Goal: Obtain resource: Obtain resource

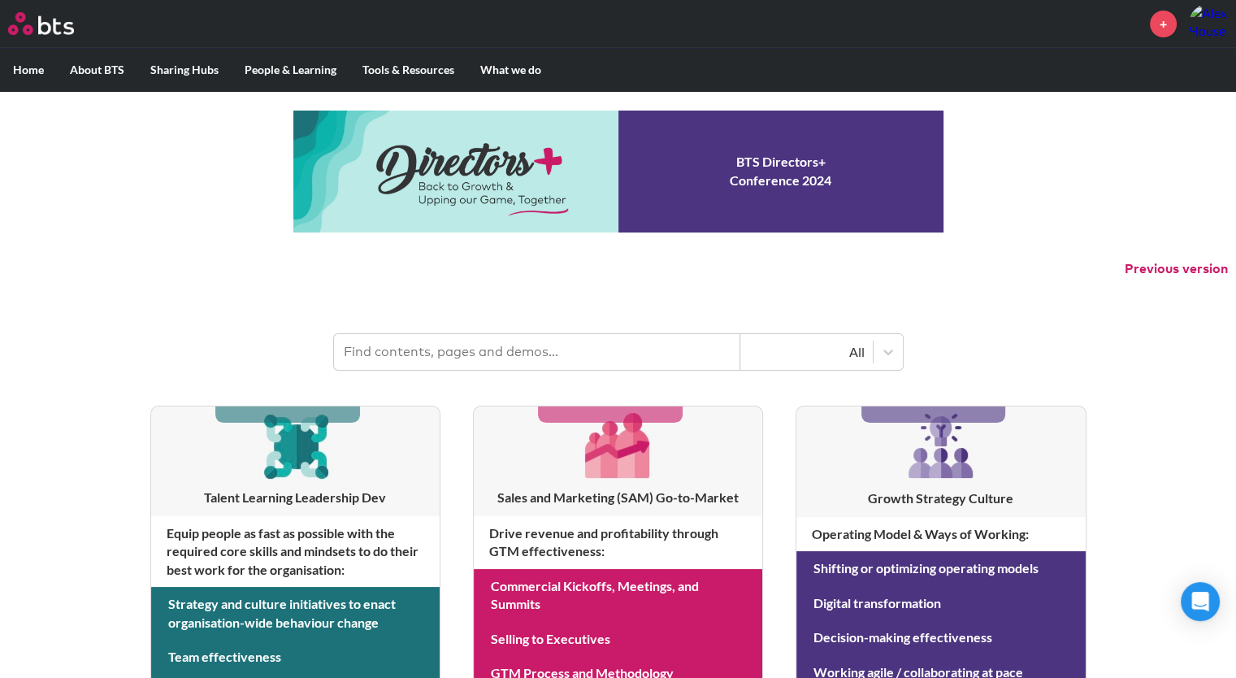
click at [531, 357] on input "text" at bounding box center [537, 352] width 406 height 36
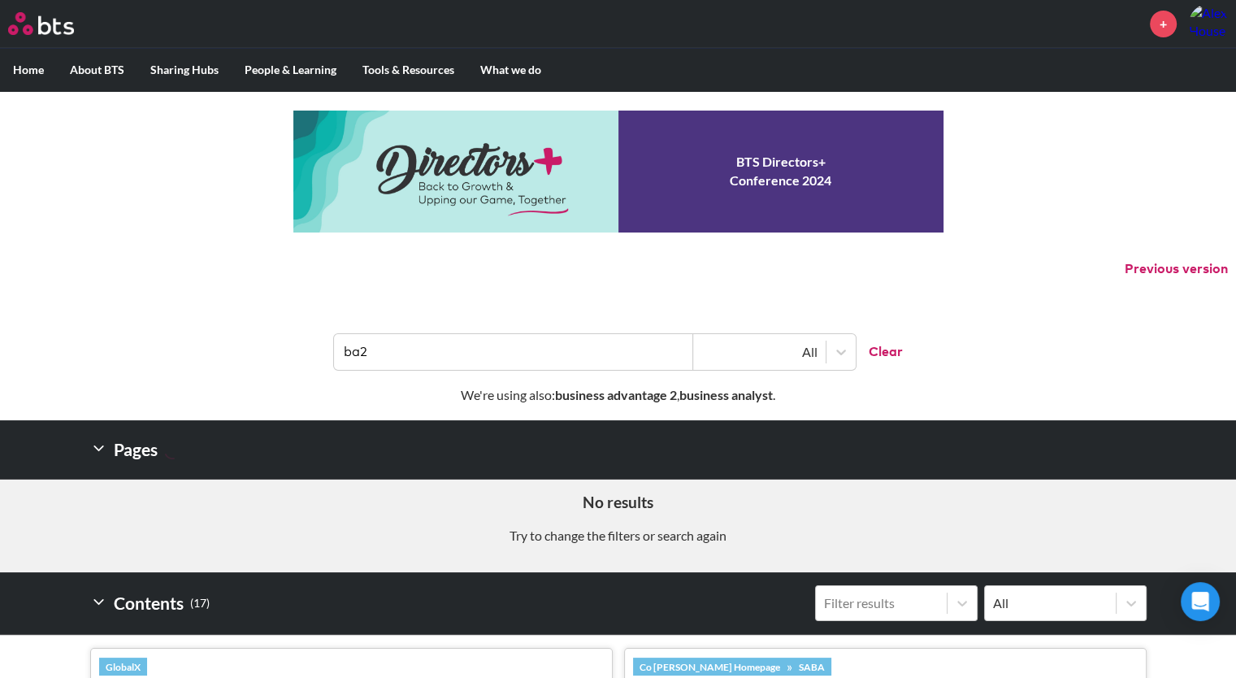
type input "ba2"
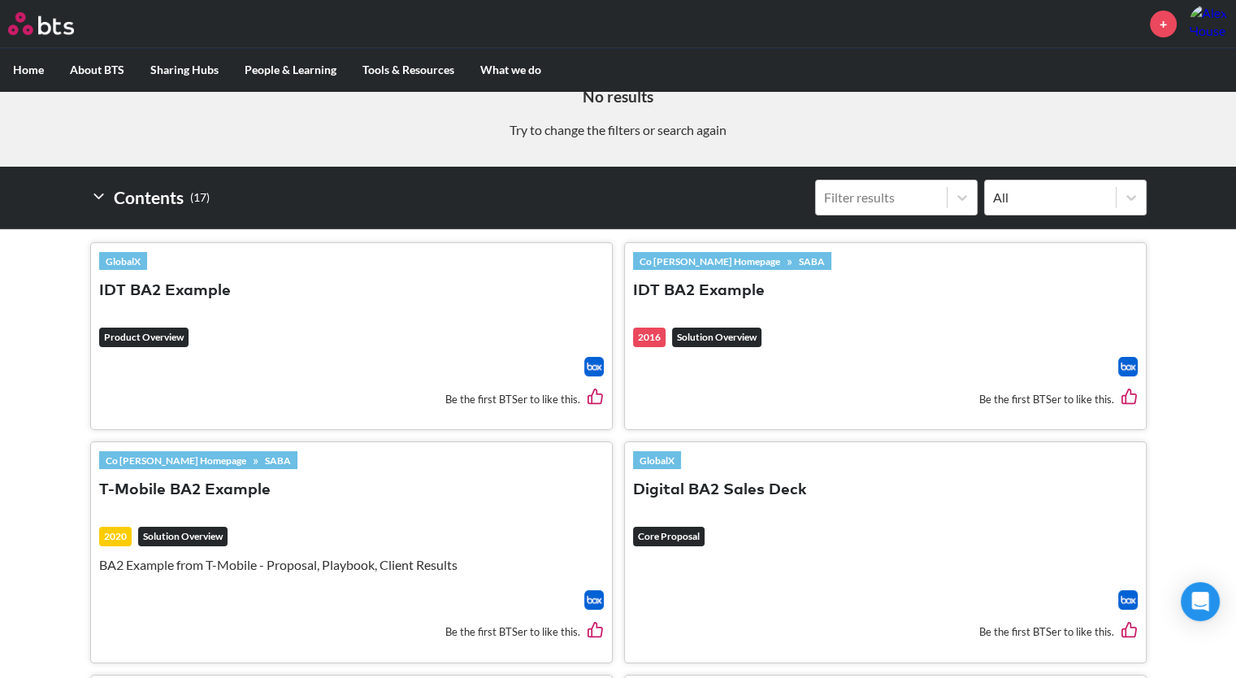
scroll to position [405, 0]
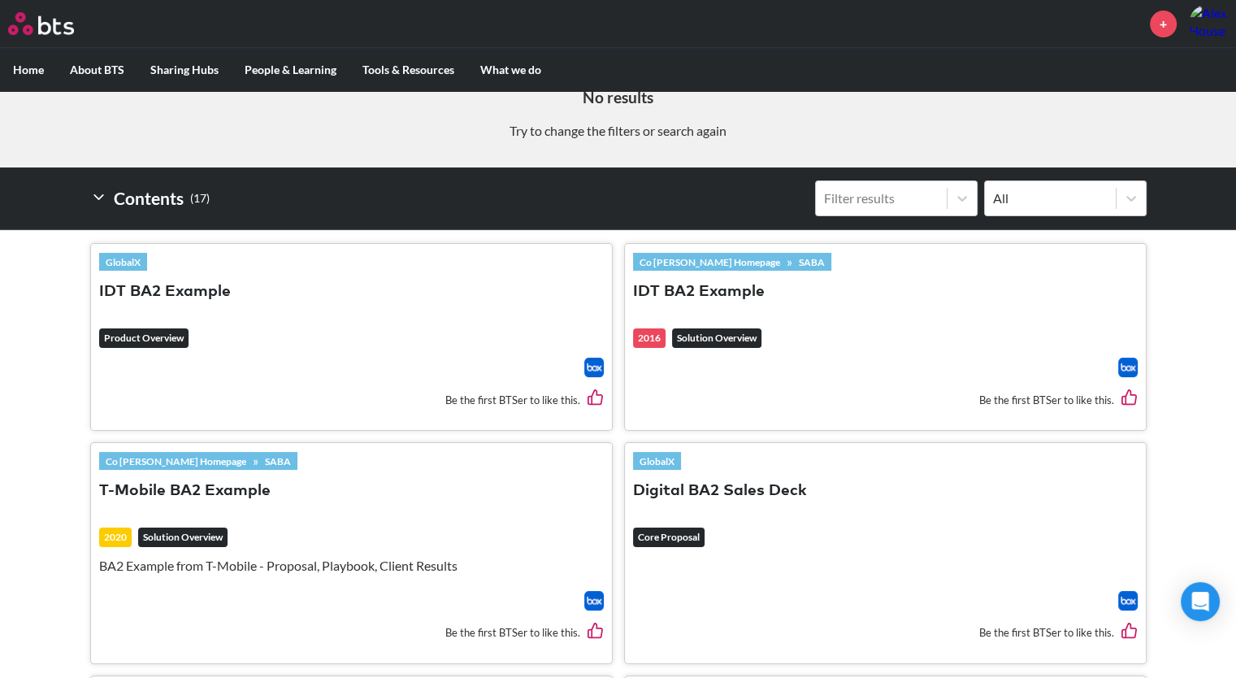
drag, startPoint x: 149, startPoint y: 290, endPoint x: 195, endPoint y: 352, distance: 76.7
click at [195, 352] on header "GlobalX IDT BA2 Example Product Overview" at bounding box center [351, 305] width 504 height 106
click at [663, 482] on button "Digital BA2 Sales Deck" at bounding box center [720, 491] width 174 height 22
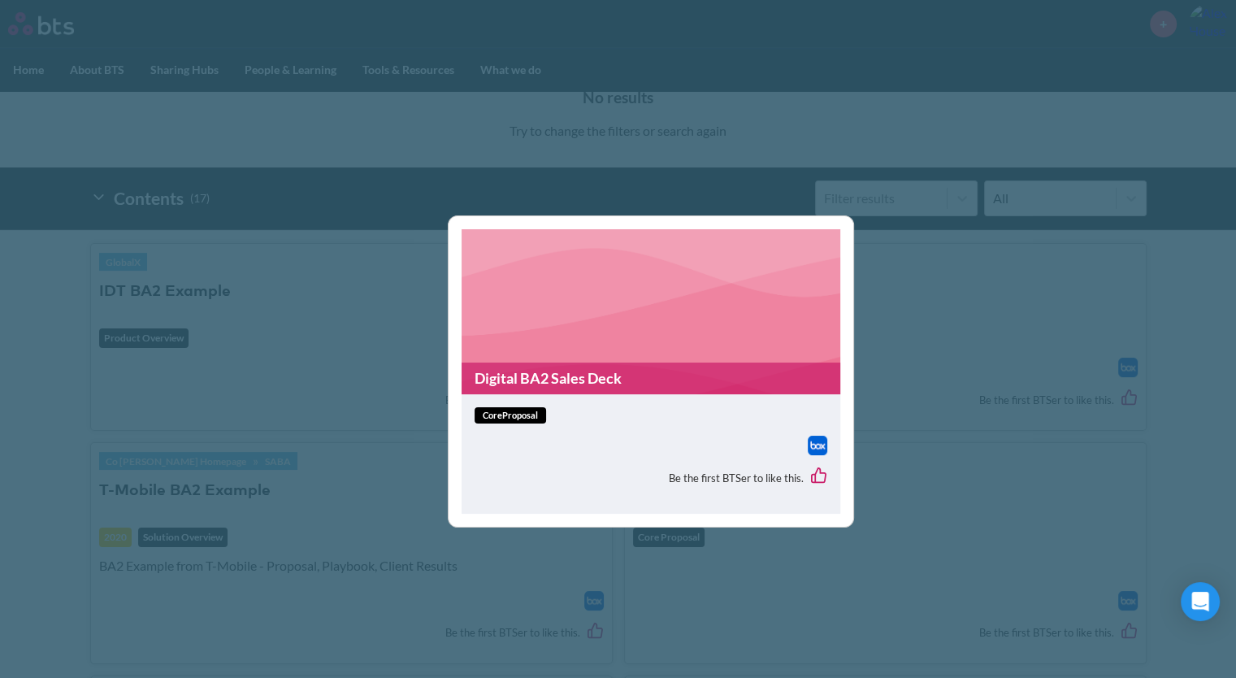
click at [517, 376] on link "Digital BA2 Sales Deck" at bounding box center [650, 378] width 379 height 32
click at [362, 368] on div "Digital BA2 Sales Deck coreProposal Be the first BTSer to like this." at bounding box center [618, 339] width 1236 height 678
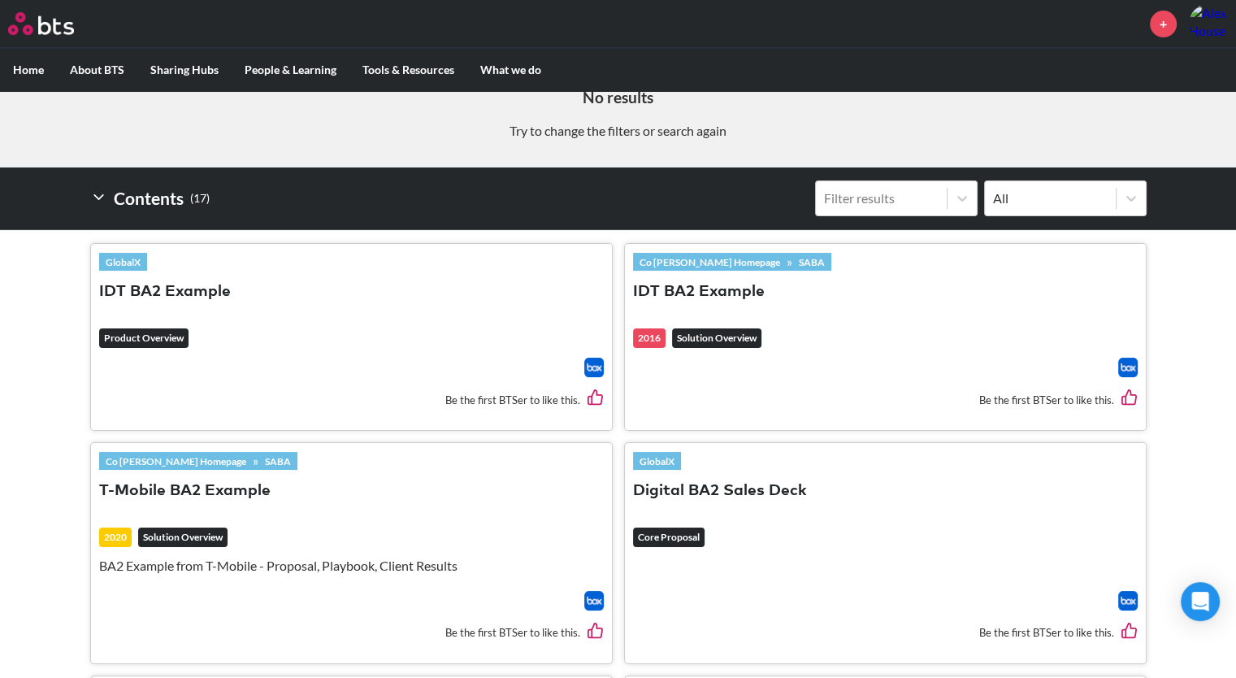
click at [149, 287] on button "IDT BA2 Example" at bounding box center [165, 292] width 132 height 22
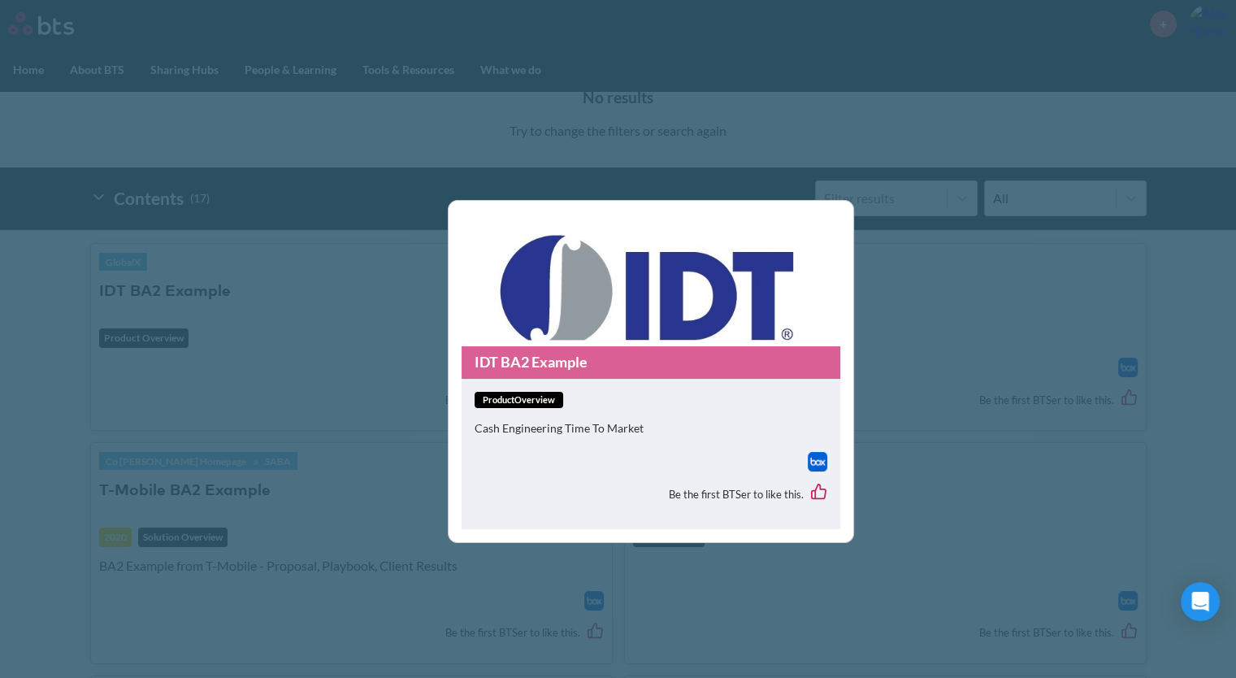
click at [535, 357] on link "IDT BA2 Example" at bounding box center [650, 362] width 379 height 32
click at [855, 400] on div "IDT BA2 Example productOverview Cash Engineering Time To Market Be the first BT…" at bounding box center [618, 339] width 1236 height 678
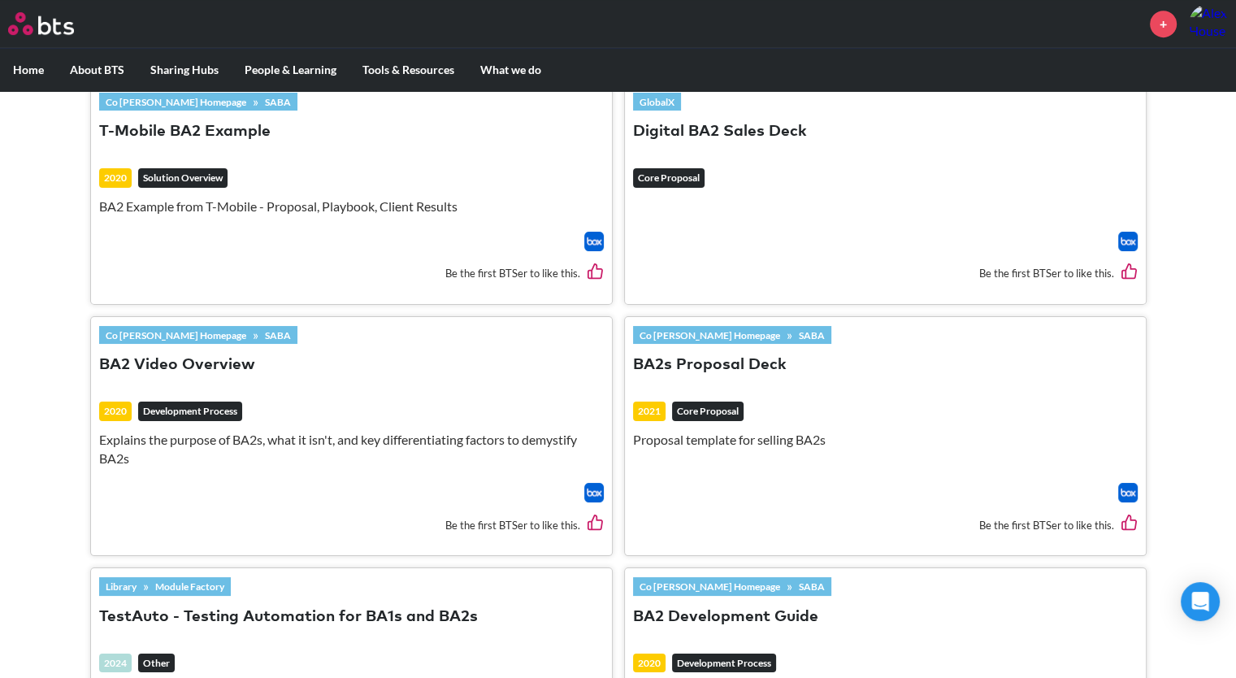
scroll to position [765, 0]
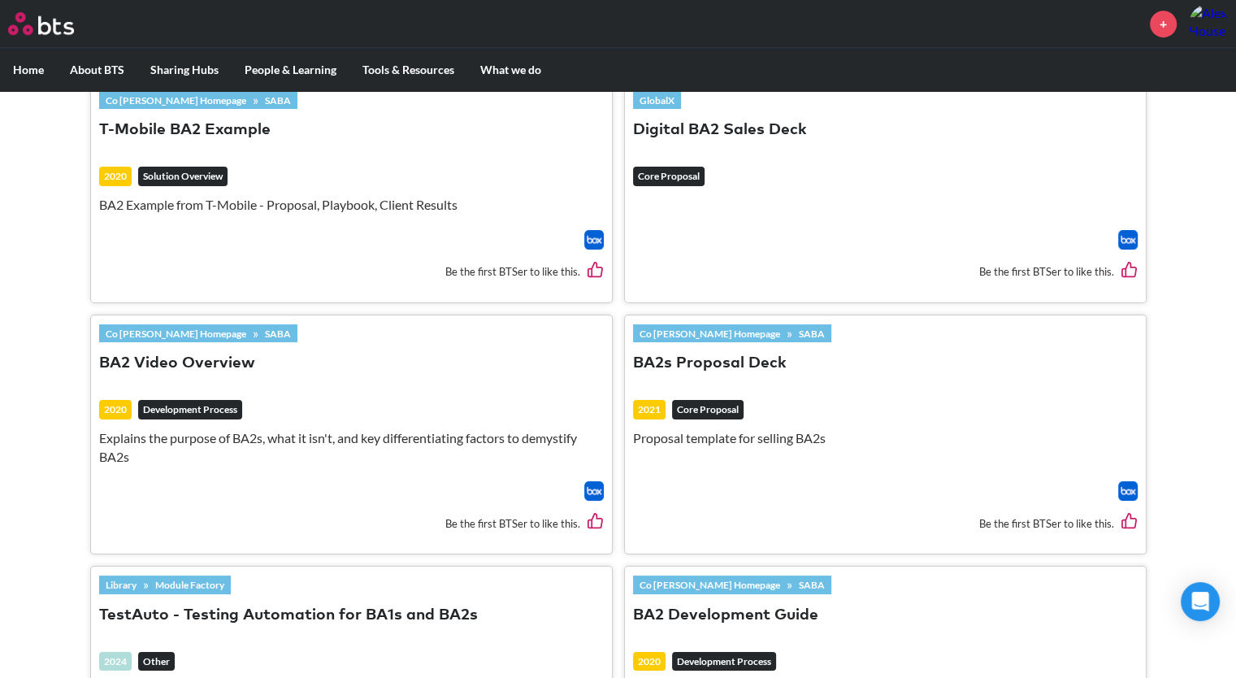
click at [737, 361] on button "BA2s Proposal Deck" at bounding box center [710, 364] width 154 height 22
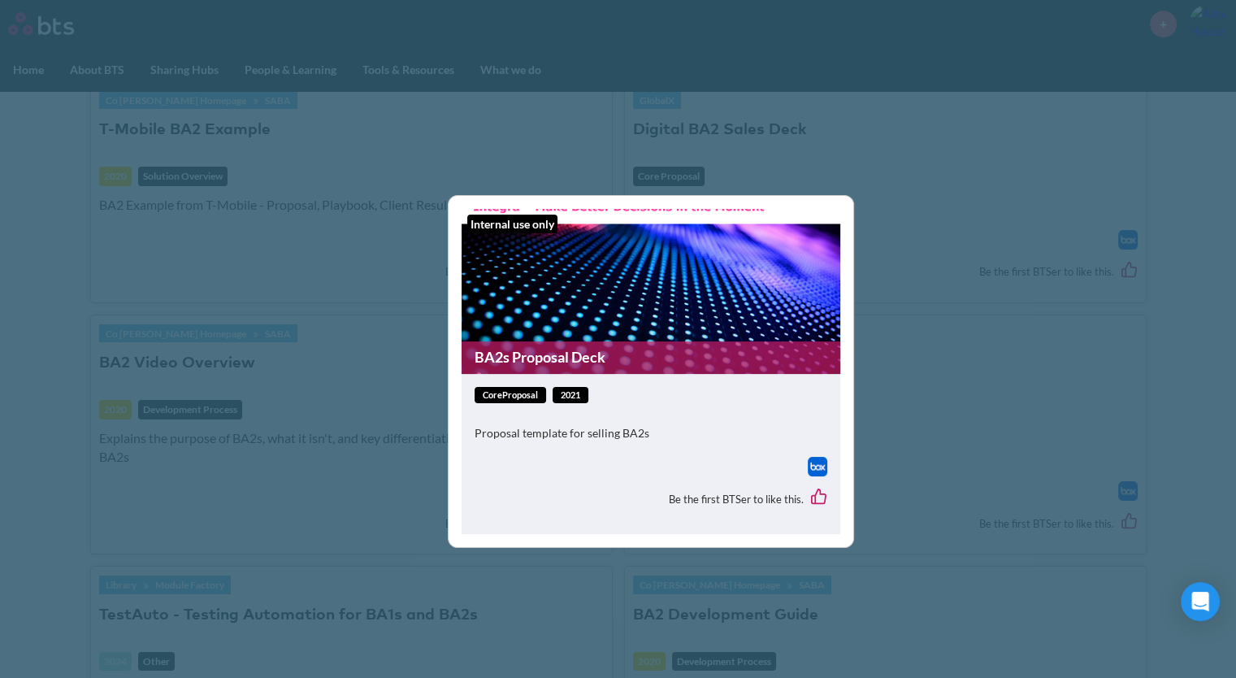
click at [524, 354] on link "BA2s Proposal Deck" at bounding box center [650, 357] width 379 height 32
click at [42, 344] on div "Internal use only BA2s Proposal Deck coreProposal 2021 Proposal template for se…" at bounding box center [618, 339] width 1236 height 678
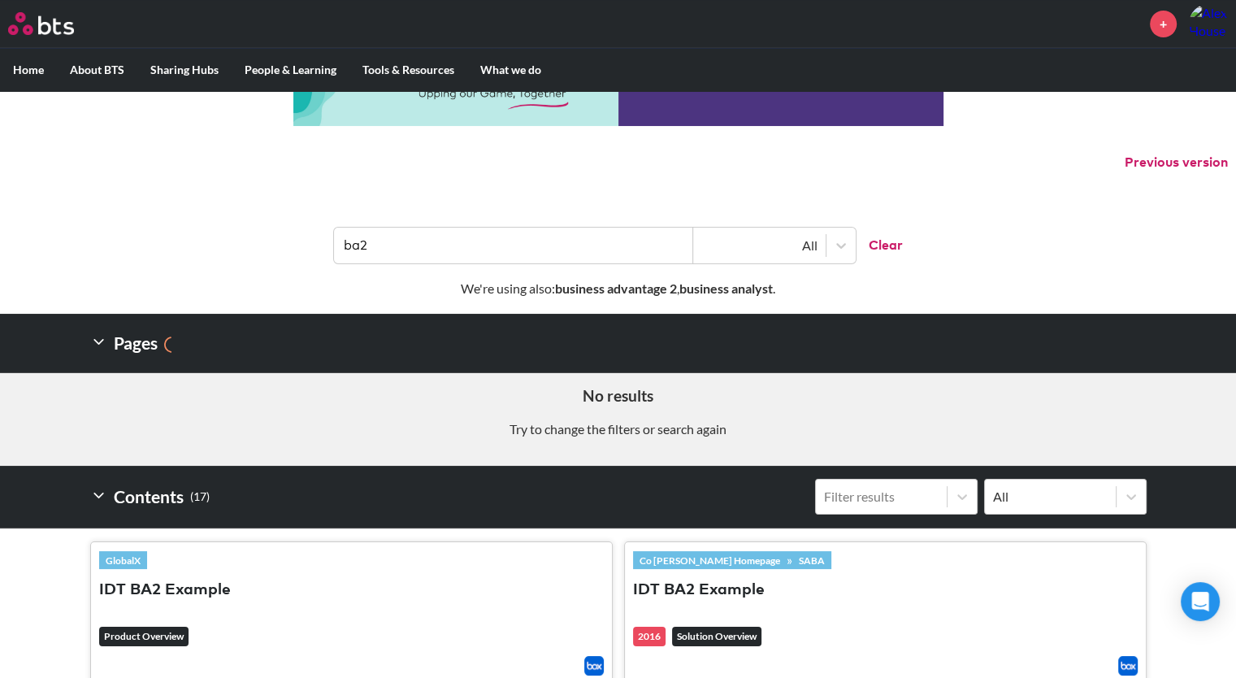
scroll to position [0, 0]
